Goal: Task Accomplishment & Management: Use online tool/utility

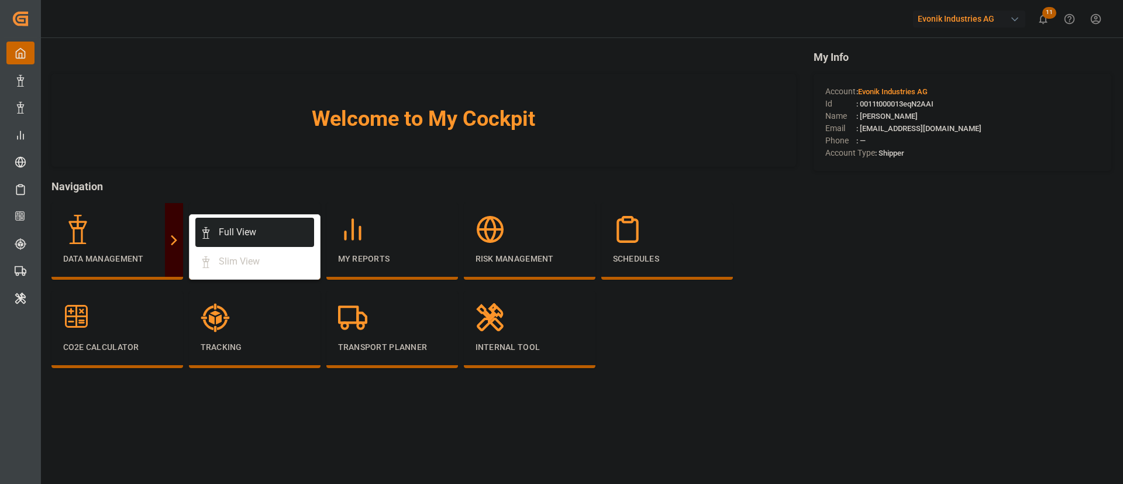
click at [255, 233] on div "Full View" at bounding box center [237, 232] width 37 height 14
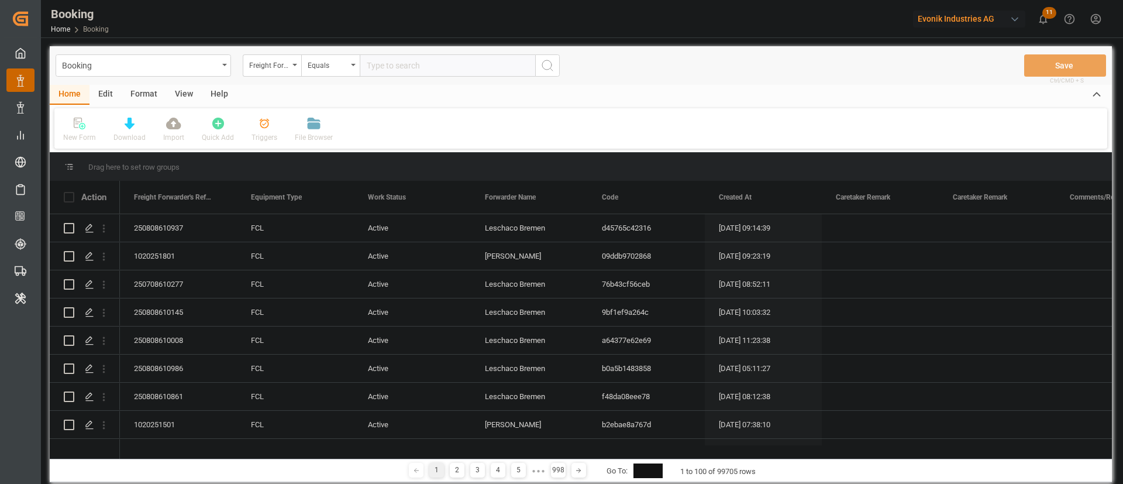
click at [976, 23] on div "Evonik Industries AG" at bounding box center [969, 19] width 112 height 17
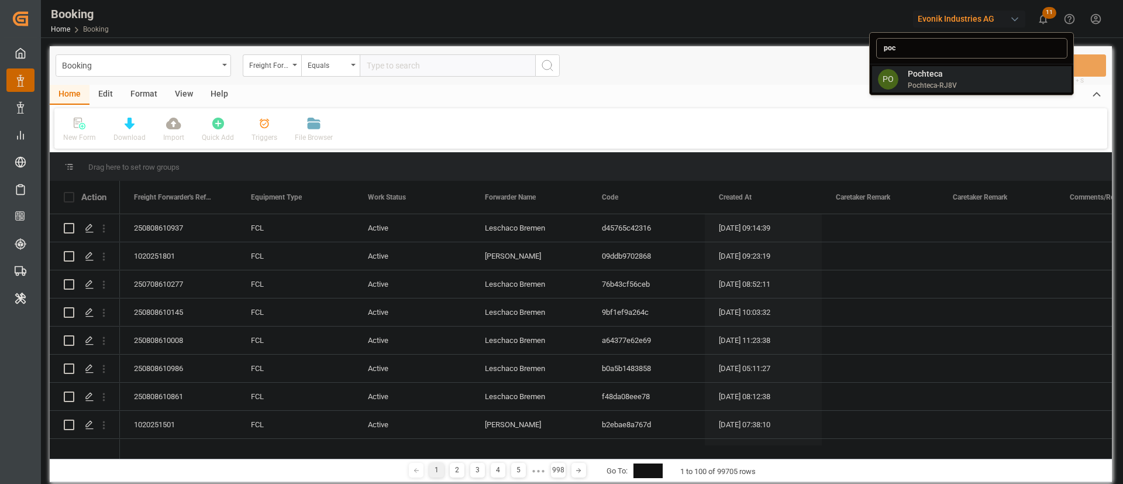
type input "poc"
click at [924, 87] on span "Pochteca-RJ8V" at bounding box center [932, 85] width 49 height 11
